Goal: Transaction & Acquisition: Download file/media

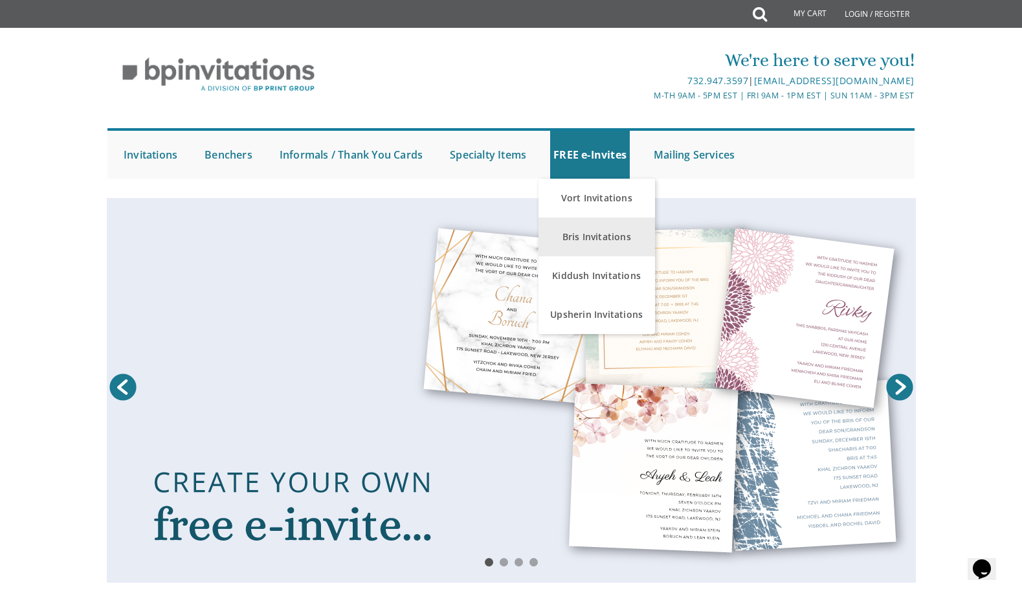
click at [600, 243] on link "Bris Invitations" at bounding box center [596, 236] width 116 height 39
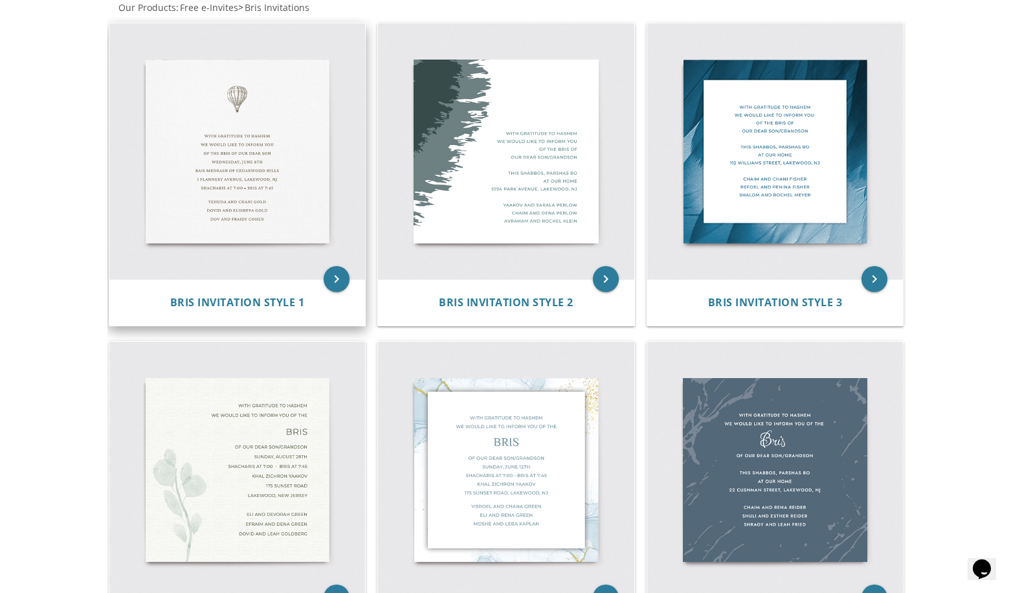
scroll to position [594, 0]
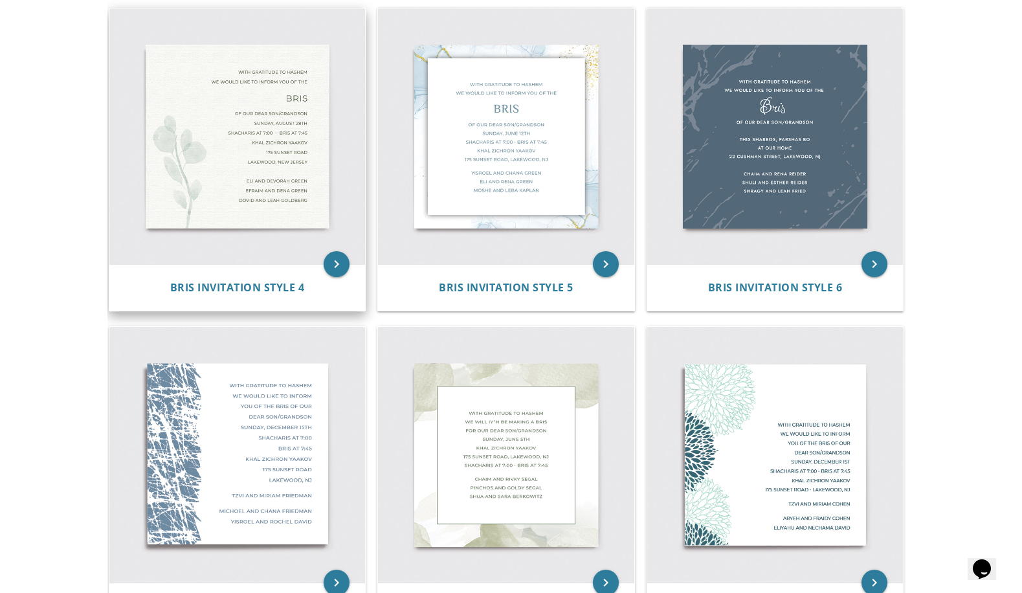
click at [217, 176] on img at bounding box center [237, 136] width 256 height 256
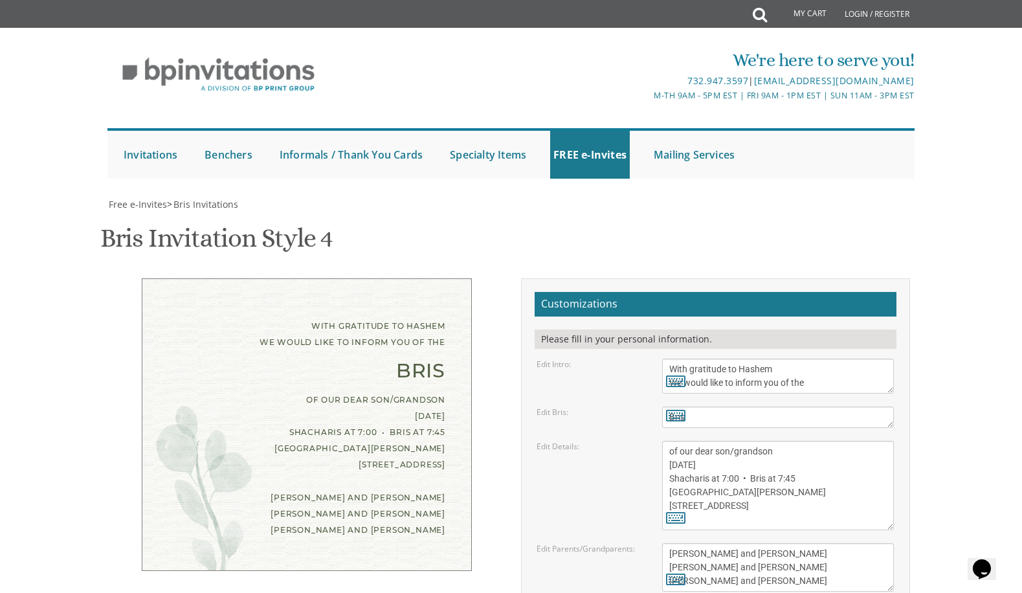
scroll to position [155, 0]
drag, startPoint x: 729, startPoint y: 315, endPoint x: 706, endPoint y: 311, distance: 23.1
click at [728, 441] on textarea "of our dear son/grandson [DATE] Shacharis at 7:00 • Bris at 7:45 [GEOGRAPHIC_DA…" at bounding box center [778, 485] width 232 height 89
click at [677, 441] on textarea "of our dear son/grandson [DATE] Shacharis at 7:00 • Bris at 7:45 [GEOGRAPHIC_DA…" at bounding box center [778, 485] width 232 height 89
click at [676, 441] on textarea "of our dear son/grandson [DATE] Shacharis at 7:00 • Bris at 7:45 [GEOGRAPHIC_DA…" at bounding box center [778, 485] width 232 height 89
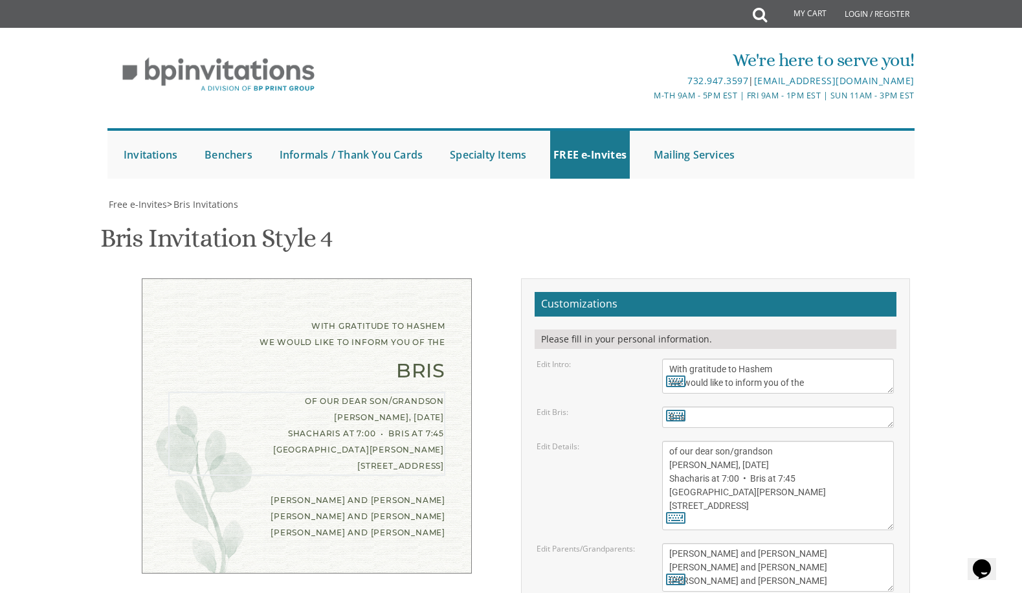
click at [764, 441] on textarea "of our dear son/grandson [DATE] Shacharis at 7:00 • Bris at 7:45 [GEOGRAPHIC_DA…" at bounding box center [778, 485] width 232 height 89
click at [692, 441] on textarea "of our dear son/grandson [DATE] Shacharis at 7:00 • Bris at 7:45 [GEOGRAPHIC_DA…" at bounding box center [778, 485] width 232 height 89
drag, startPoint x: 723, startPoint y: 324, endPoint x: 740, endPoint y: 322, distance: 17.6
click at [740, 441] on textarea "of our dear son/grandson [DATE] Shacharis at 7:00 • Bris at 7:45 [GEOGRAPHIC_DA…" at bounding box center [778, 485] width 232 height 89
click at [786, 441] on textarea "of our dear son/grandson [DATE] Shacharis at 7:00 • Bris at 7:45 [GEOGRAPHIC_DA…" at bounding box center [778, 485] width 232 height 89
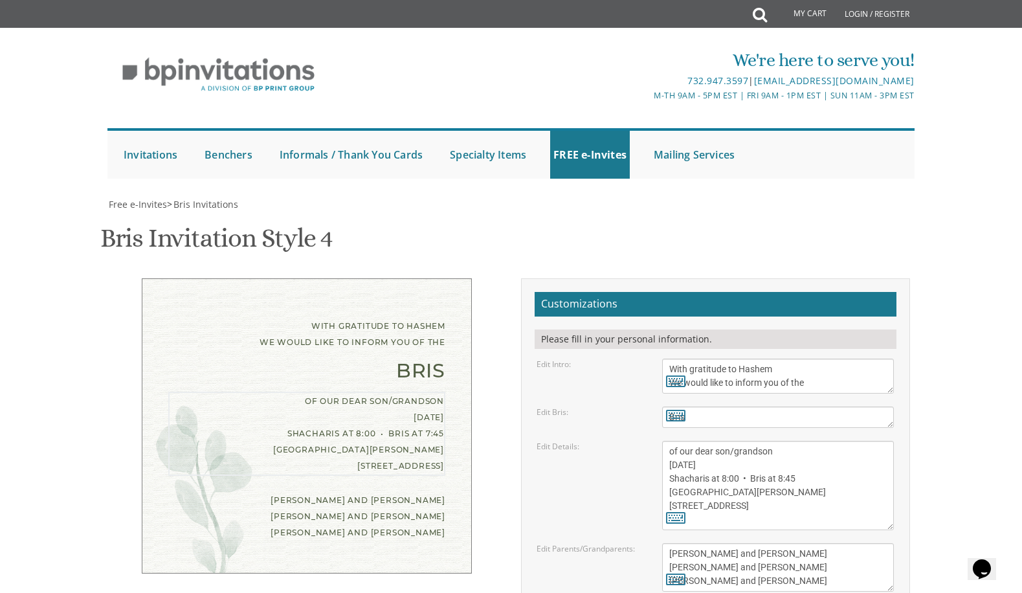
click at [361, 431] on div "With gratitude to Hashem We would like to inform you of the Bris of our dear so…" at bounding box center [307, 433] width 408 height 311
click at [754, 441] on textarea "of our dear son/grandson [DATE] Shacharis at 7:00 • Bris at 7:45 [GEOGRAPHIC_DA…" at bounding box center [778, 485] width 232 height 89
drag, startPoint x: 711, startPoint y: 340, endPoint x: 655, endPoint y: 338, distance: 55.7
click at [655, 441] on div "of our dear son/grandson [DATE] Shacharis at 7:00 • Bris at 7:45 [GEOGRAPHIC_DA…" at bounding box center [777, 485] width 251 height 89
drag, startPoint x: 744, startPoint y: 351, endPoint x: 655, endPoint y: 351, distance: 88.6
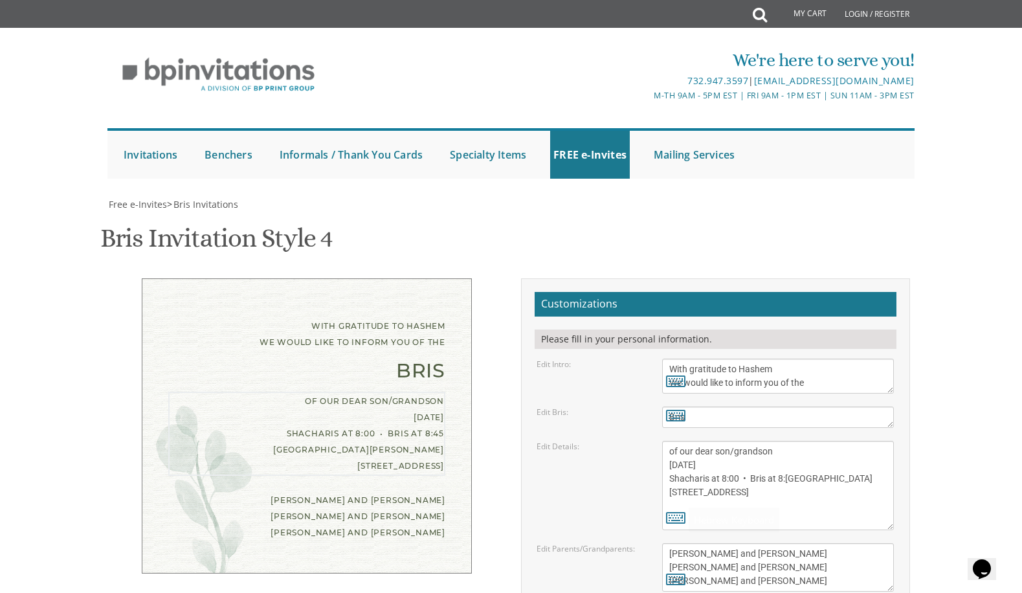
click at [655, 441] on div "of our dear son/grandson [DATE] Shacharis at 7:00 • Bris at 7:45 [GEOGRAPHIC_DA…" at bounding box center [777, 485] width 251 height 89
type textarea "of our dear son/grandson [DATE] Shacharis at 8:00 • Bris at 8:[GEOGRAPHIC_DATA]…"
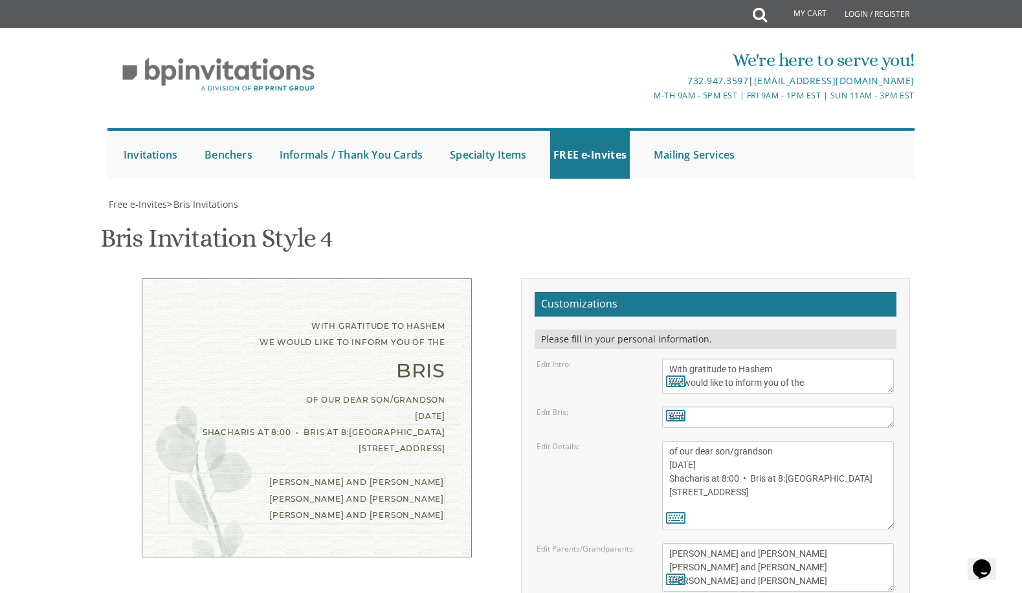
drag, startPoint x: 789, startPoint y: 431, endPoint x: 652, endPoint y: 398, distance: 141.7
click at [652, 543] on div "Edit Parents/Grandparents: [PERSON_NAME] and [PERSON_NAME] [PERSON_NAME] and [P…" at bounding box center [715, 567] width 377 height 49
click at [712, 543] on textarea "[PERSON_NAME] and [PERSON_NAME] [PERSON_NAME] and [PERSON_NAME] [PERSON_NAME] a…" at bounding box center [778, 567] width 232 height 49
click at [680, 543] on textarea "[PERSON_NAME] and [PERSON_NAME] [PERSON_NAME] and [PERSON_NAME] [PERSON_NAME] a…" at bounding box center [778, 567] width 232 height 49
type textarea "[PERSON_NAME] and [PERSON_NAME] and [PERSON_NAME] [PERSON_NAME] and [PERSON_NAM…"
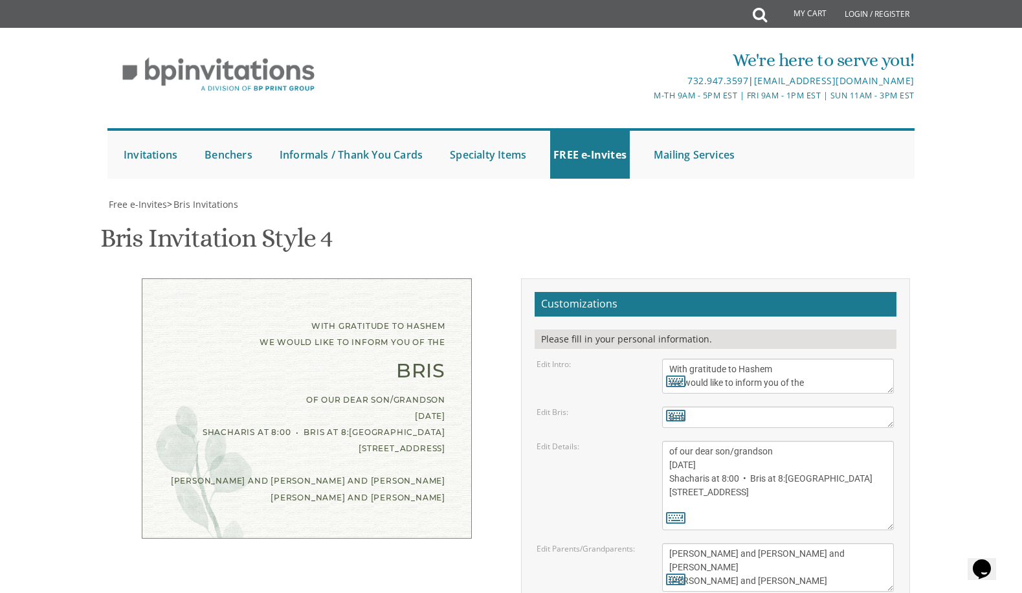
click at [430, 483] on div "With gratitude to Hashem We would like to inform you of the Bris of our dear so…" at bounding box center [511, 503] width 817 height 450
drag, startPoint x: 394, startPoint y: 245, endPoint x: 401, endPoint y: 247, distance: 6.6
click at [394, 391] on div "of our dear son/grandson [DATE] Shacharis at 8:00 • Bris at 8:[GEOGRAPHIC_DATA]…" at bounding box center [306, 423] width 277 height 65
drag, startPoint x: 736, startPoint y: 296, endPoint x: 826, endPoint y: 296, distance: 89.9
click at [736, 441] on textarea "of our dear son/grandson [DATE] Shacharis at 7:00 • Bris at 7:45 [GEOGRAPHIC_DA…" at bounding box center [778, 485] width 232 height 89
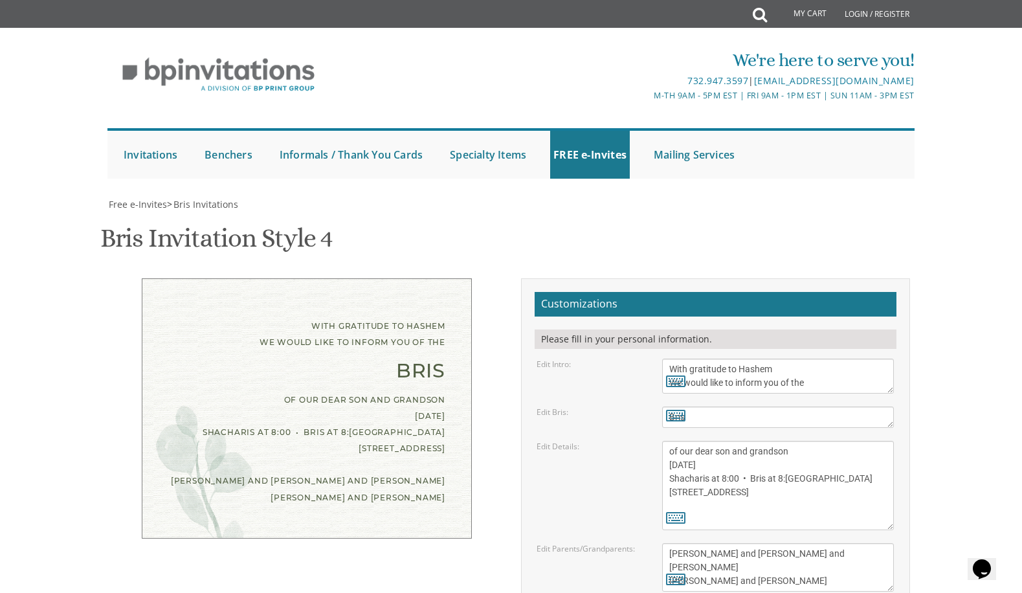
click at [482, 489] on div "With gratitude to Hashem We would like to inform you of the Bris of our dear so…" at bounding box center [511, 503] width 817 height 450
click at [718, 441] on textarea "of our dear son/grandson [DATE] Shacharis at 7:00 • Bris at 7:45 [GEOGRAPHIC_DA…" at bounding box center [778, 485] width 232 height 89
drag, startPoint x: 815, startPoint y: 327, endPoint x: 645, endPoint y: 324, distance: 169.6
click at [645, 441] on div "Edit Details: of our dear son/grandson [DATE] Shacharis at 7:00 • Bris at 7:45 …" at bounding box center [715, 485] width 377 height 89
click at [725, 441] on textarea "of our dear son/grandson [DATE] Shacharis at 7:00 • Bris at 7:45 [GEOGRAPHIC_DA…" at bounding box center [778, 485] width 232 height 89
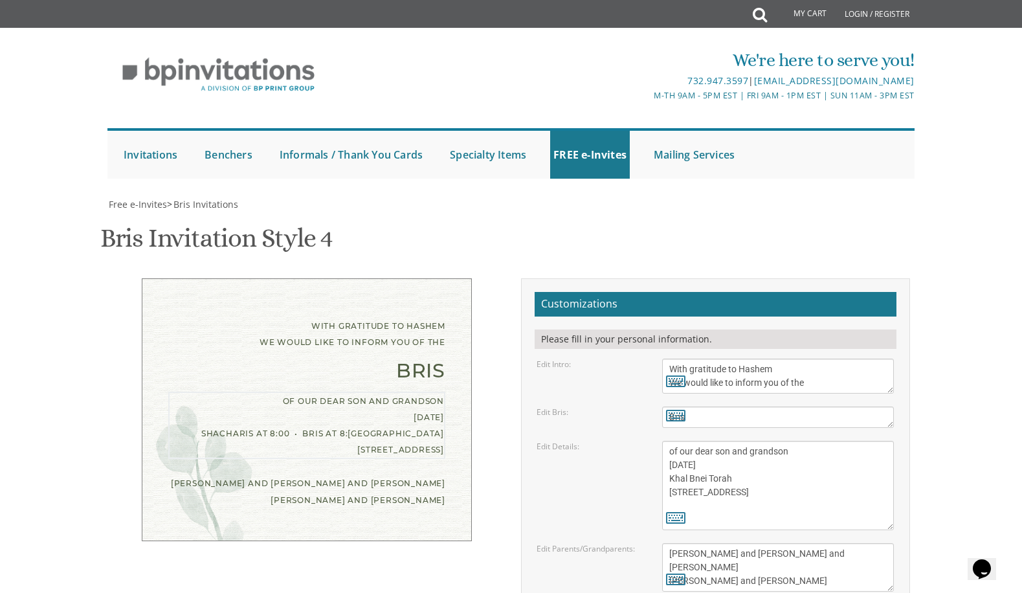
paste textarea "Shacharis at 8:00 • Bris at 8:45"
type textarea "of our dear son and grandson [DATE] Khal [GEOGRAPHIC_DATA] [STREET_ADDRESS] Sha…"
click at [480, 360] on div "With gratitude to Hashem We would like to inform you of the Bris of our dear so…" at bounding box center [307, 409] width 389 height 263
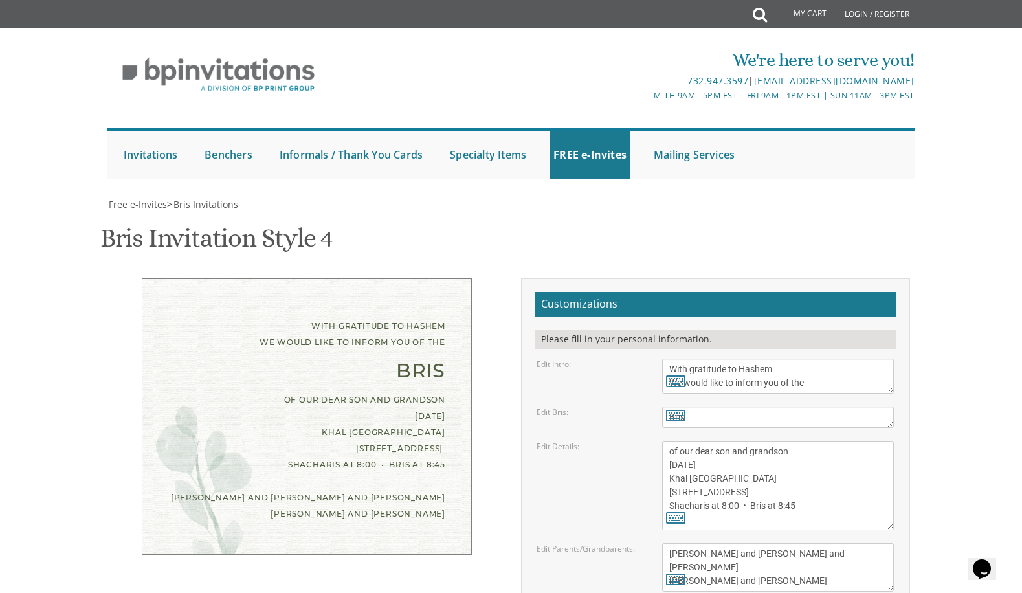
type input "[EMAIL_ADDRESS][DOMAIN_NAME]"
